Goal: Information Seeking & Learning: Learn about a topic

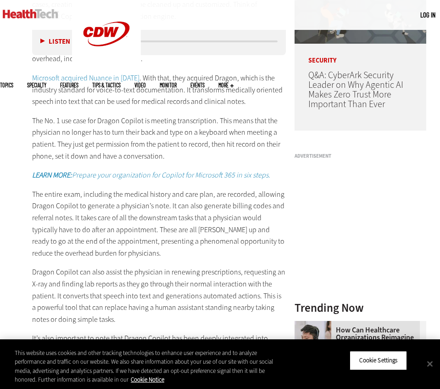
scroll to position [709, 0]
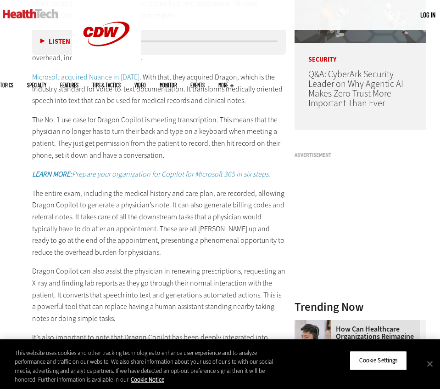
click at [222, 199] on p "The entire exam, including the medical history and care plan, are recorded, all…" at bounding box center [159, 222] width 254 height 71
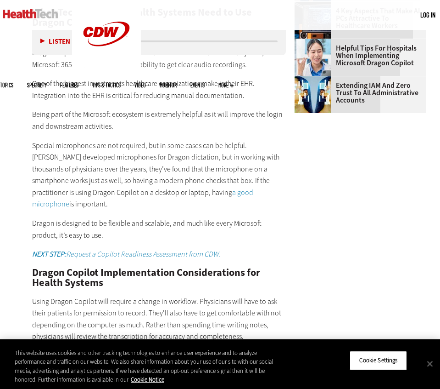
scroll to position [1088, 0]
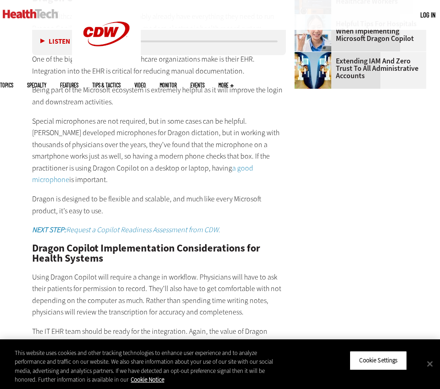
click at [120, 158] on p "Special microphones are not required, but in some cases can be helpful. [PERSON…" at bounding box center [159, 150] width 254 height 71
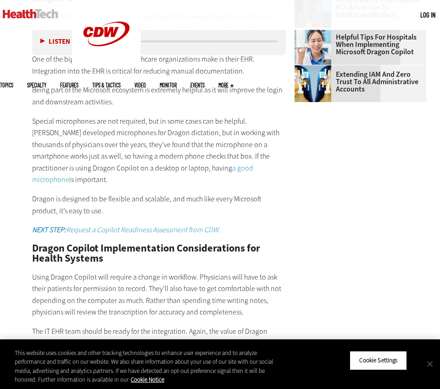
click at [433, 366] on button "Close" at bounding box center [430, 363] width 20 height 20
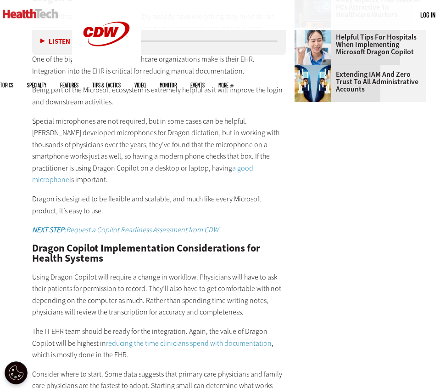
click at [225, 167] on link "a good microphone" at bounding box center [142, 174] width 221 height 22
